Goal: Transaction & Acquisition: Purchase product/service

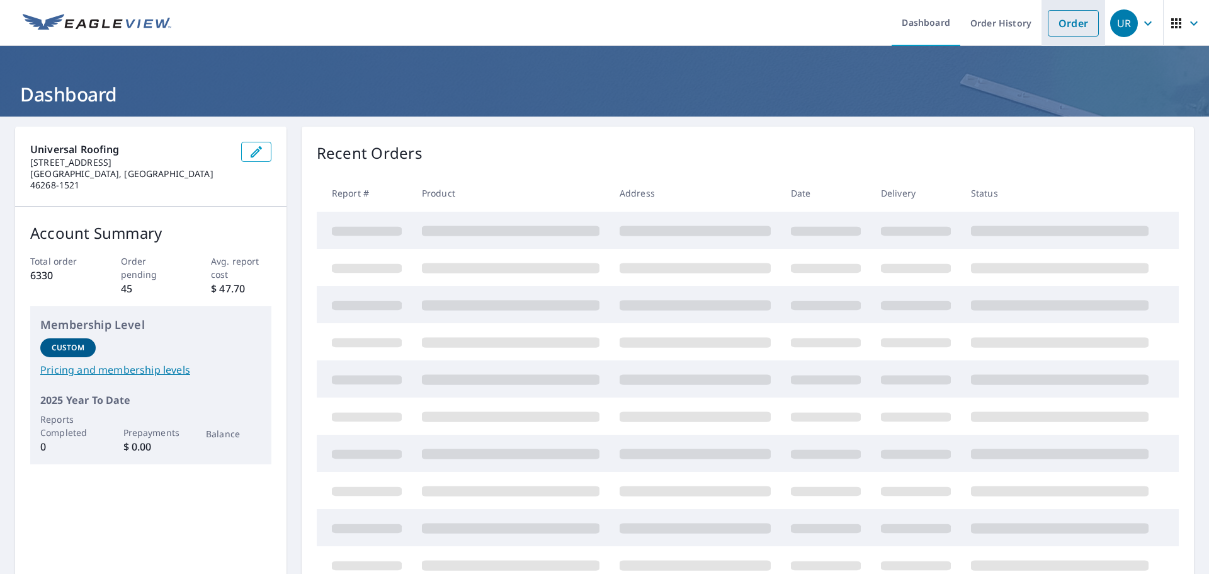
click at [1057, 28] on link "Order" at bounding box center [1073, 23] width 51 height 26
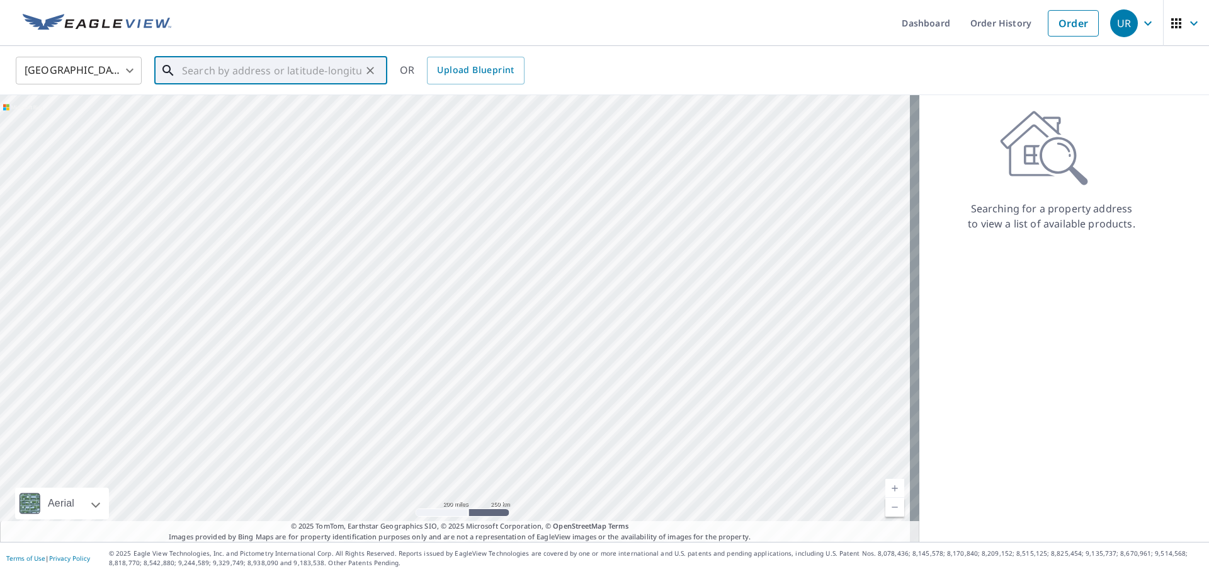
click at [217, 71] on input "text" at bounding box center [271, 70] width 179 height 35
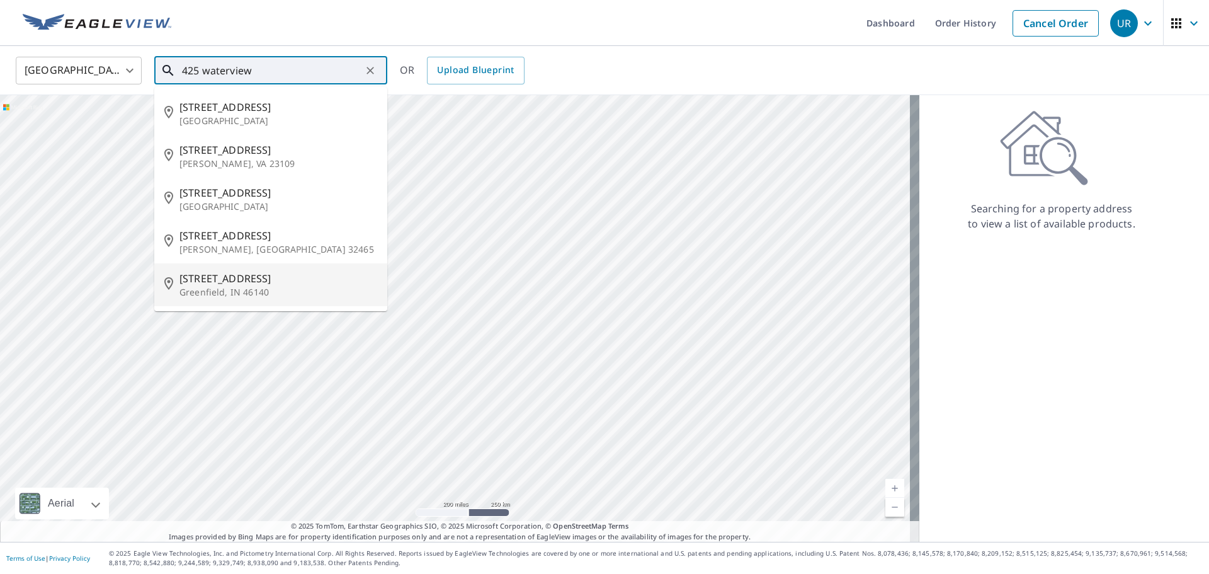
click at [229, 276] on span "[STREET_ADDRESS]" at bounding box center [278, 278] width 198 height 15
type input "[STREET_ADDRESS]"
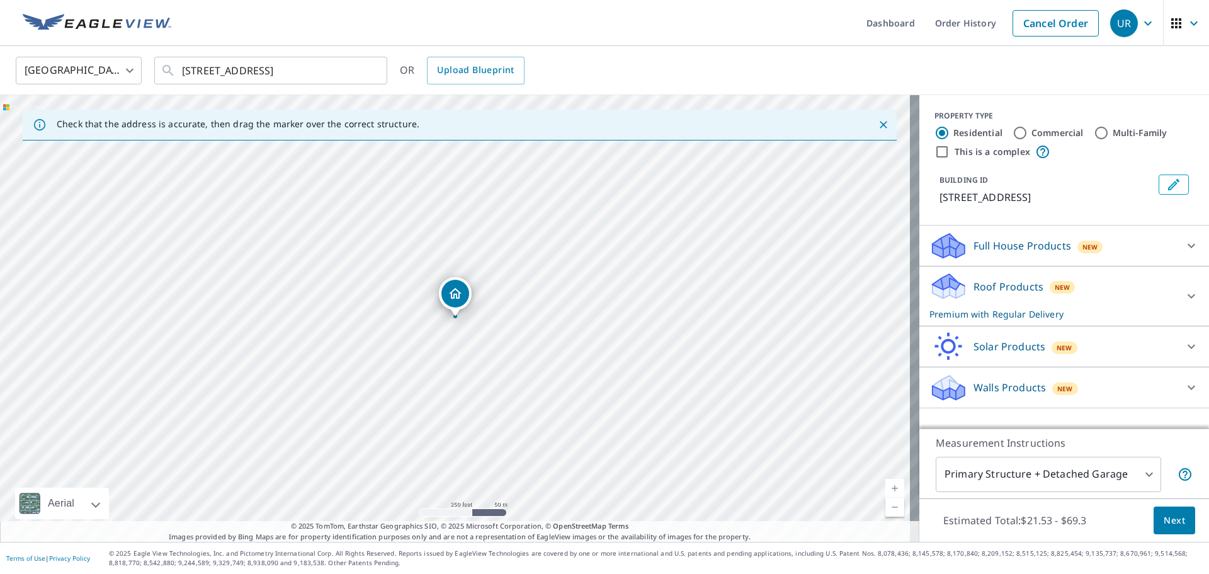
click at [888, 506] on link "Current Level 17, Zoom Out" at bounding box center [894, 507] width 19 height 19
click at [888, 506] on link "Current Level 16, Zoom Out" at bounding box center [894, 507] width 19 height 19
click at [885, 484] on link "Current Level 15, Zoom In" at bounding box center [894, 488] width 19 height 19
click at [885, 484] on link "Current Level 16, Zoom In" at bounding box center [894, 488] width 19 height 19
click at [885, 484] on link "Current Level 17, Zoom In" at bounding box center [894, 488] width 19 height 19
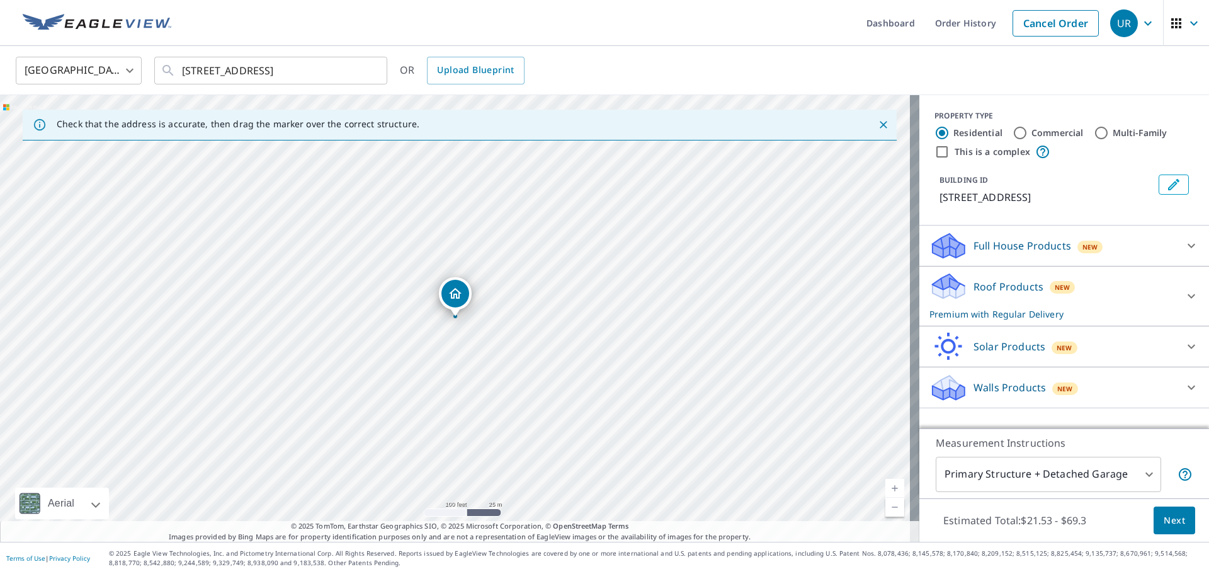
click at [885, 484] on link "Current Level 18, Zoom In" at bounding box center [894, 488] width 19 height 19
click at [1164, 523] on span "Next" at bounding box center [1174, 521] width 21 height 16
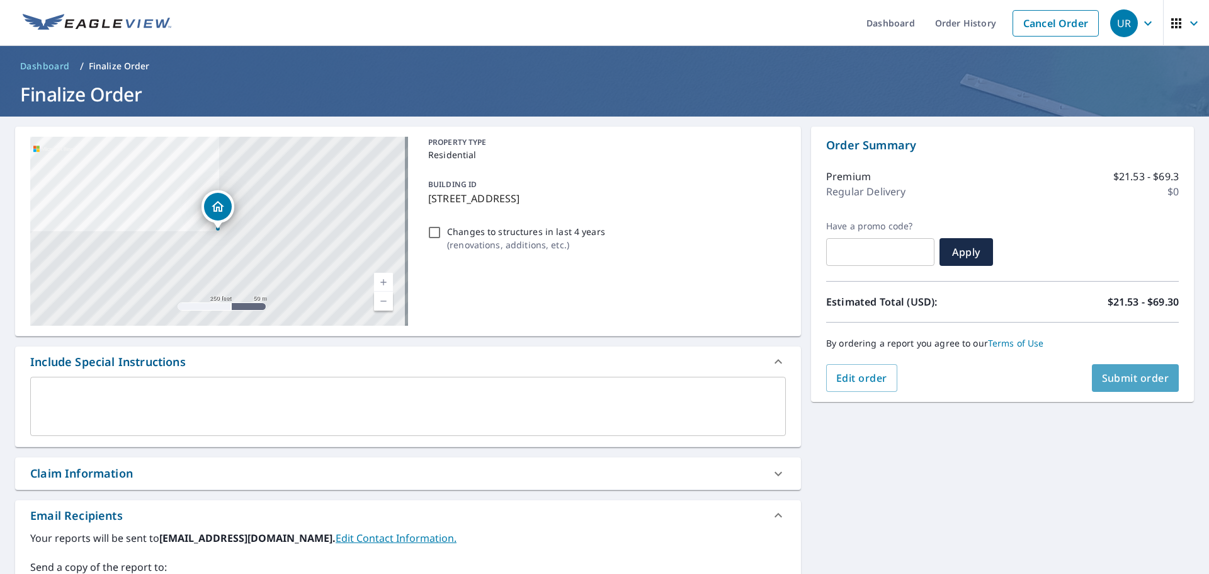
click at [1117, 382] on span "Submit order" at bounding box center [1135, 378] width 67 height 14
checkbox input "true"
